Goal: Navigation & Orientation: Find specific page/section

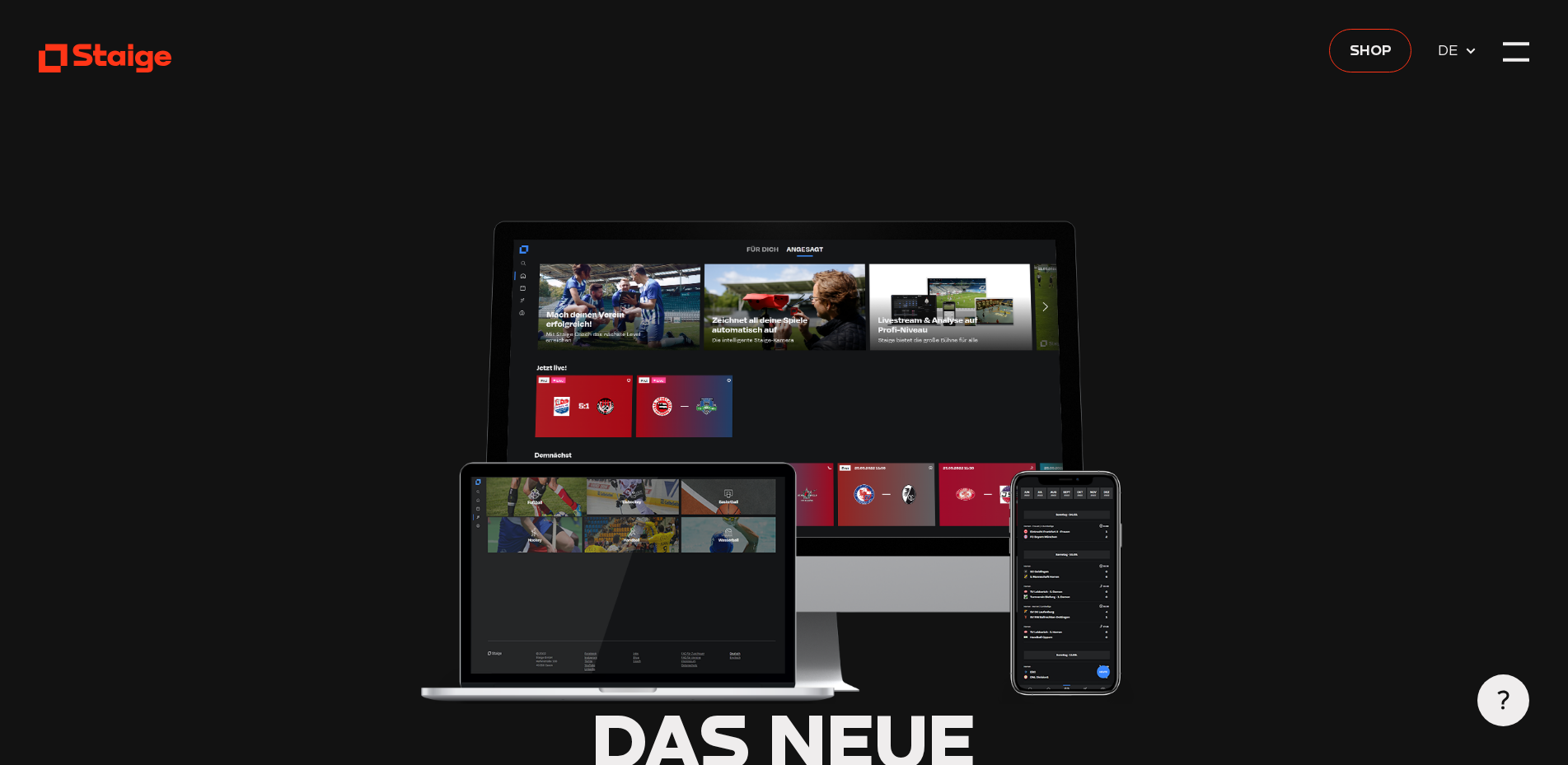
type input "0.8"
click at [1377, 52] on span "Shop" at bounding box center [1371, 48] width 42 height 23
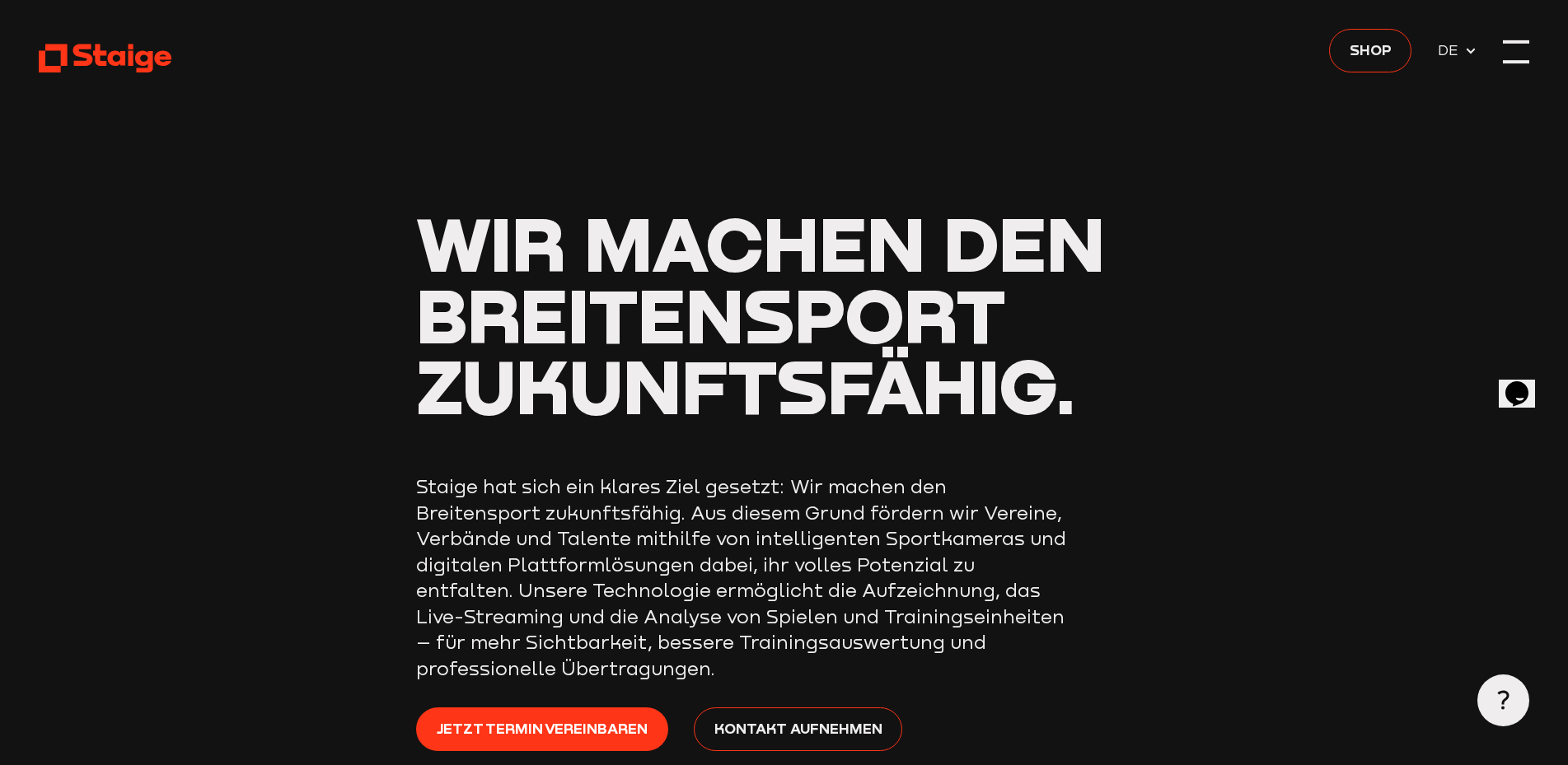
click at [1522, 51] on div at bounding box center [1516, 51] width 27 height 27
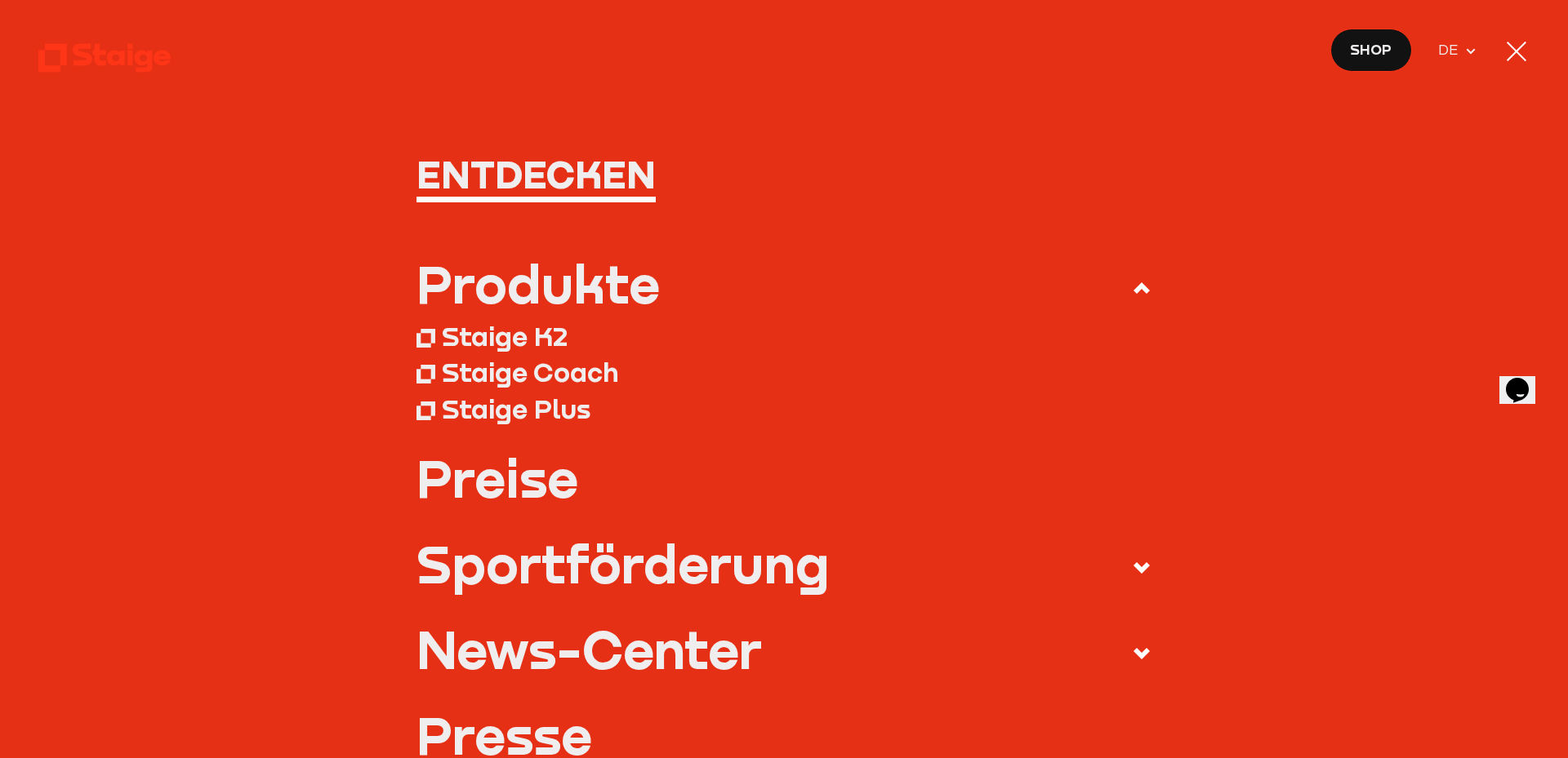
click at [1512, 53] on div at bounding box center [1516, 52] width 20 height 20
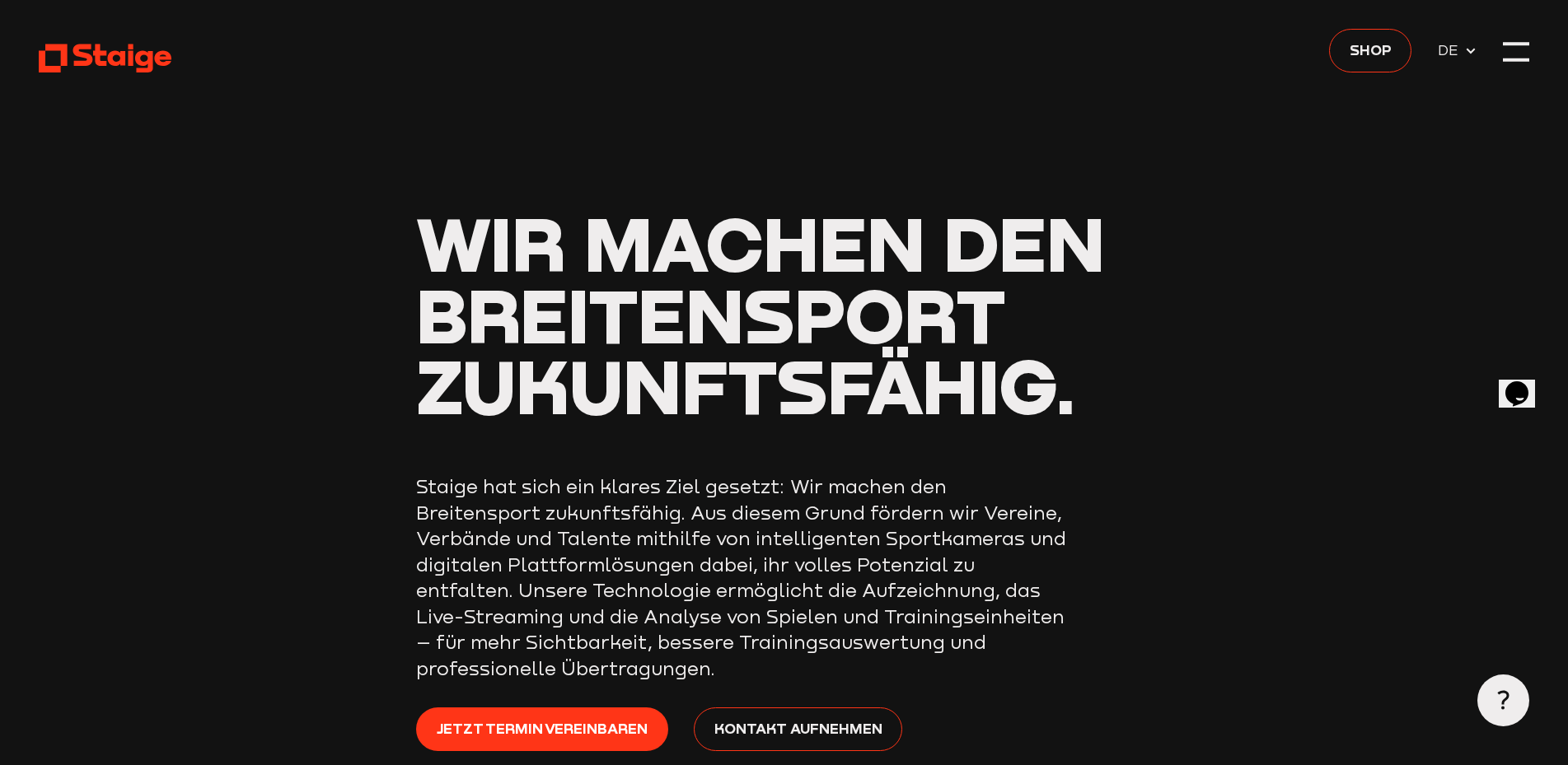
click at [1463, 53] on span "DE" at bounding box center [1451, 49] width 27 height 23
